Goal: Information Seeking & Learning: Check status

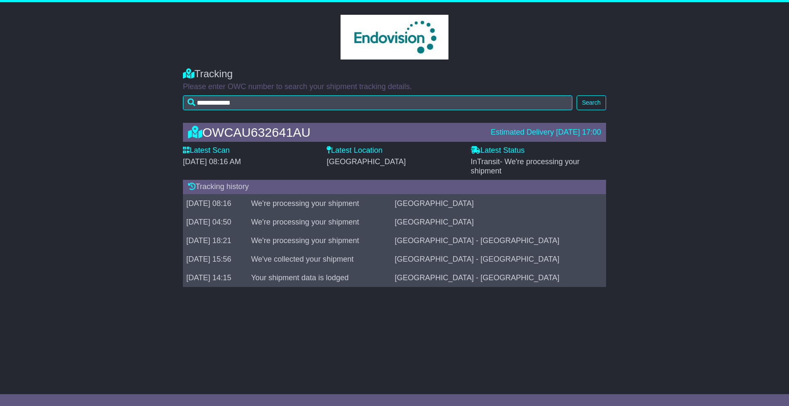
click at [222, 157] on span "[DATE] 08:16 AM" at bounding box center [212, 161] width 58 height 8
click at [339, 155] on div "Latest Location [GEOGRAPHIC_DATA]" at bounding box center [394, 156] width 135 height 20
click at [499, 149] on label "Latest Status" at bounding box center [498, 150] width 54 height 9
click at [558, 152] on div "Latest Status - InTransit - We're processing your shipment" at bounding box center [538, 161] width 135 height 30
drag, startPoint x: 600, startPoint y: 130, endPoint x: 497, endPoint y: 130, distance: 102.9
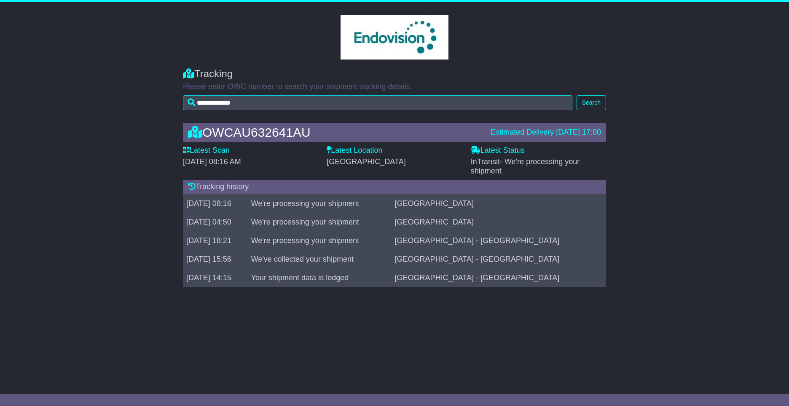
click at [497, 130] on div "Estimated Delivery [DATE] 17:00" at bounding box center [546, 132] width 110 height 9
click at [325, 118] on div "OWCAU632641AU Estimated Delivery [DATE] 17:00 Latest Scan [DATE] 08:16 AM Lates…" at bounding box center [395, 206] width 432 height 185
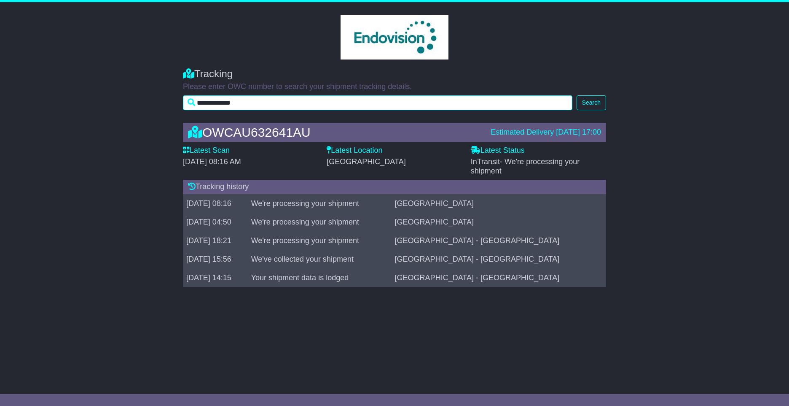
click at [244, 102] on input "**********" at bounding box center [378, 102] width 390 height 15
